Goal: Navigation & Orientation: Find specific page/section

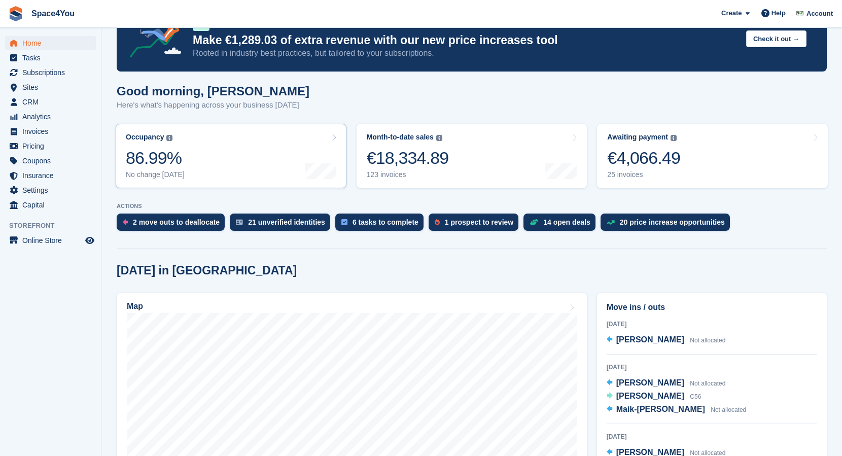
scroll to position [65, 0]
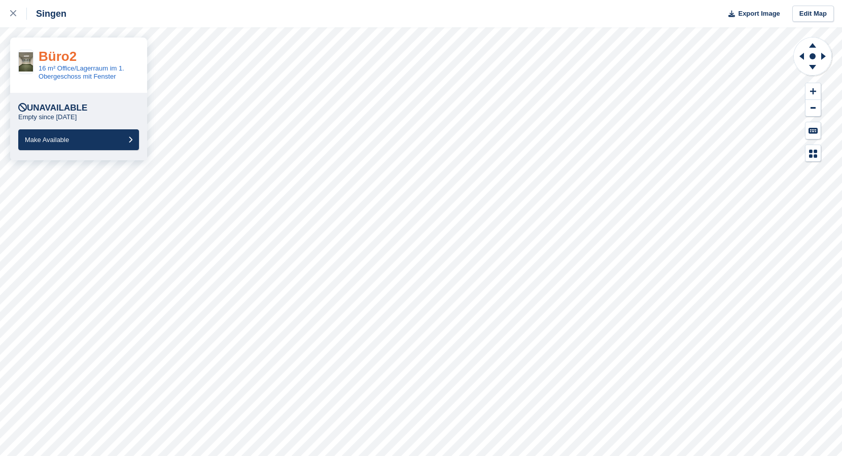
click at [60, 60] on link "Büro2" at bounding box center [58, 56] width 38 height 15
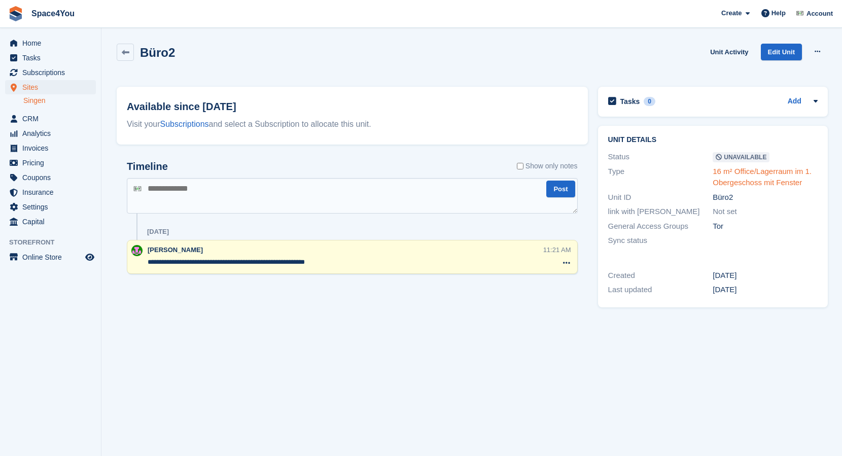
click at [787, 173] on link "16 m² Office/Lagerraum im 1. Obergeschoss mit Fenster" at bounding box center [762, 177] width 99 height 20
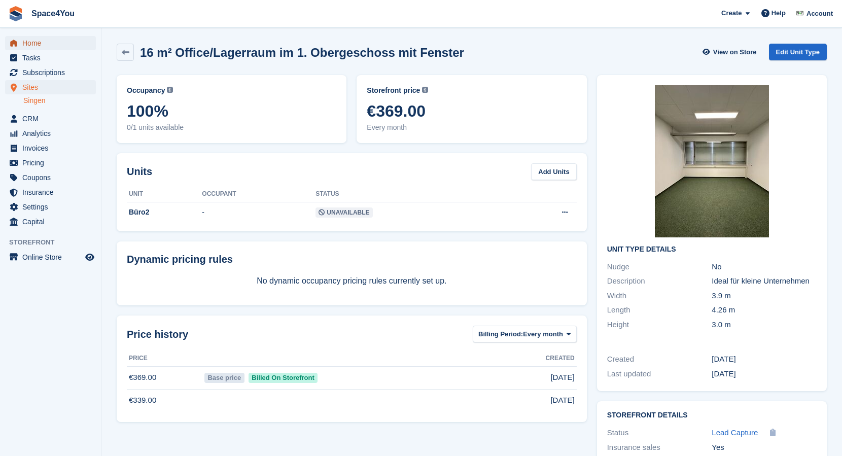
click at [30, 44] on span "Home" at bounding box center [52, 43] width 61 height 14
